Goal: Information Seeking & Learning: Learn about a topic

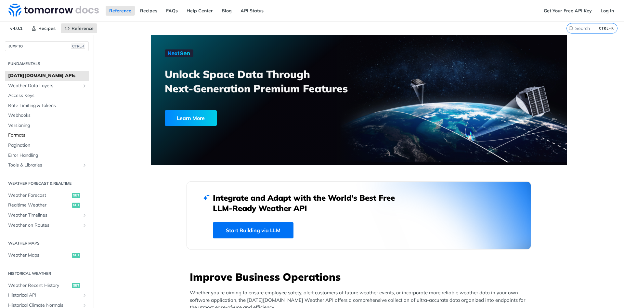
click at [23, 132] on link "Formats" at bounding box center [47, 135] width 84 height 10
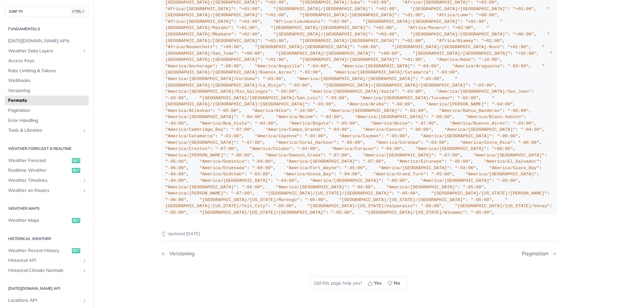
scroll to position [593, 0]
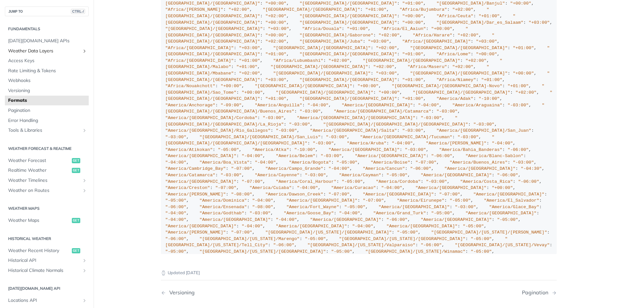
click at [82, 52] on icon "Show subpages for Weather Data Layers" at bounding box center [84, 50] width 5 height 5
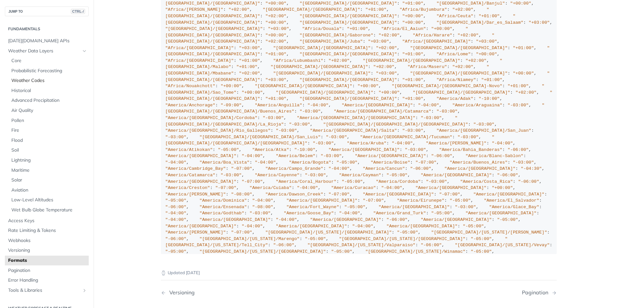
click at [42, 80] on span "Weather Codes" at bounding box center [49, 80] width 76 height 6
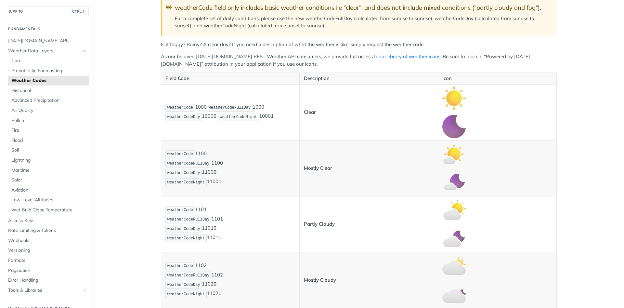
scroll to position [78, 0]
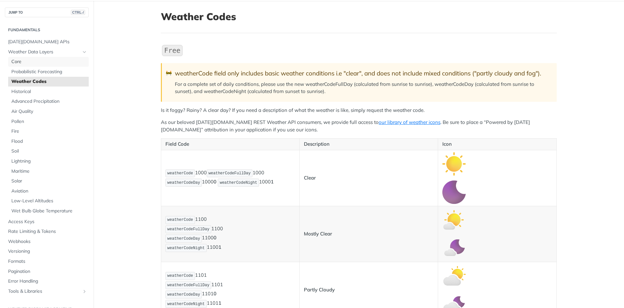
scroll to position [39, 0]
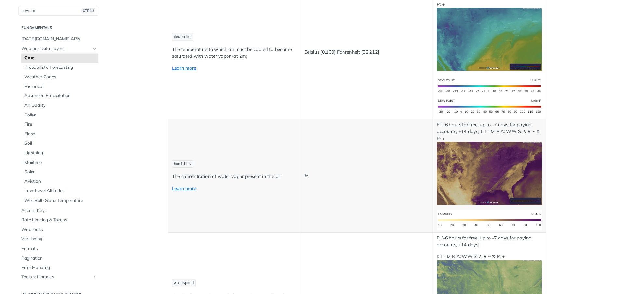
scroll to position [468, 0]
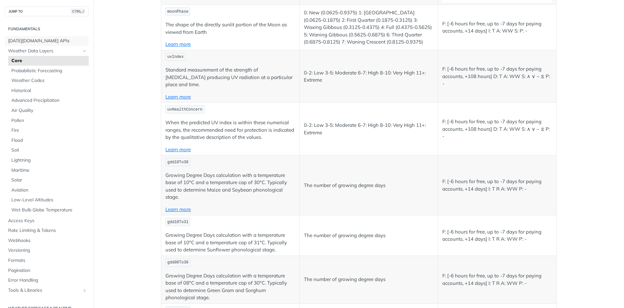
scroll to position [2915, 0]
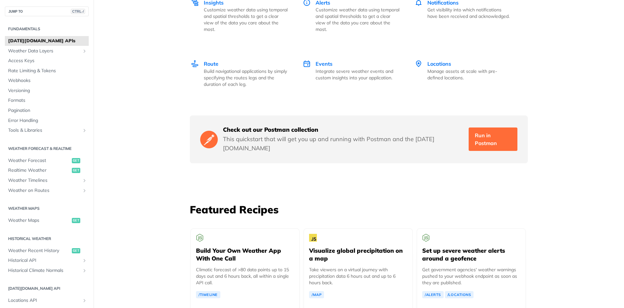
scroll to position [1052, 0]
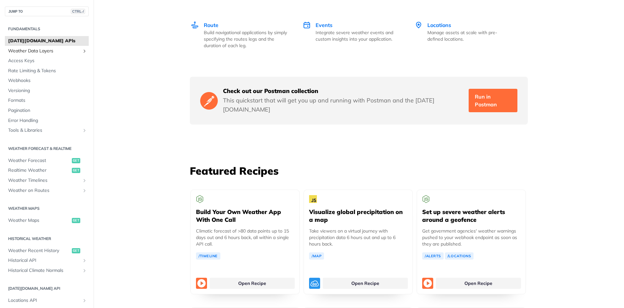
click at [63, 50] on span "Weather Data Layers" at bounding box center [44, 51] width 72 height 6
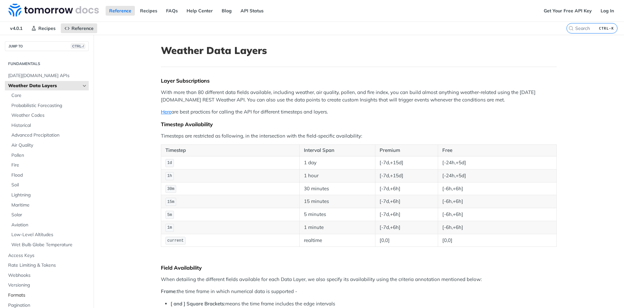
click at [22, 291] on link "Formats" at bounding box center [47, 295] width 84 height 10
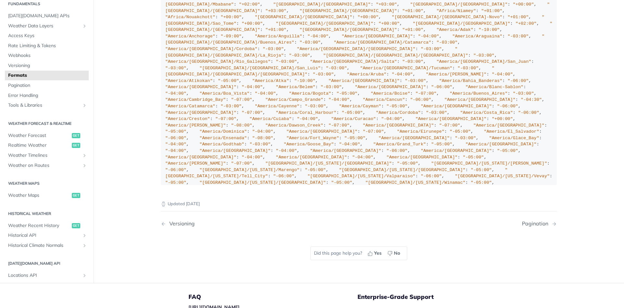
scroll to position [554, 0]
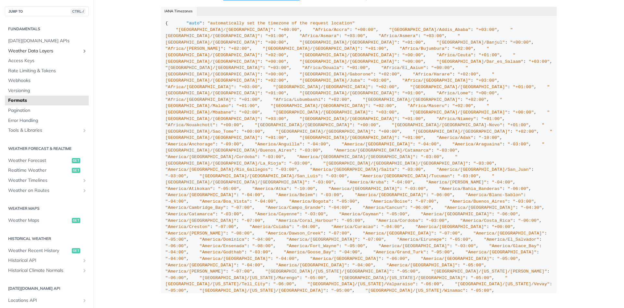
click at [83, 50] on icon "Show subpages for Weather Data Layers" at bounding box center [84, 50] width 5 height 5
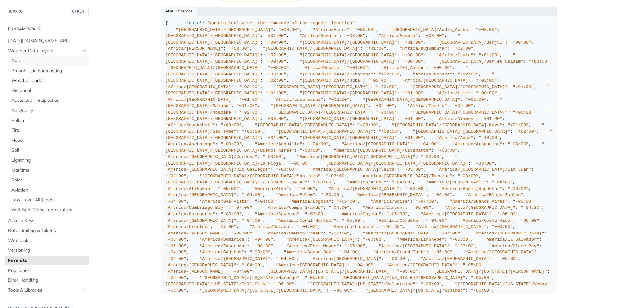
drag, startPoint x: 16, startPoint y: 61, endPoint x: 36, endPoint y: 83, distance: 29.9
click at [16, 61] on span "Core" at bounding box center [49, 60] width 76 height 6
